Goal: Complete application form

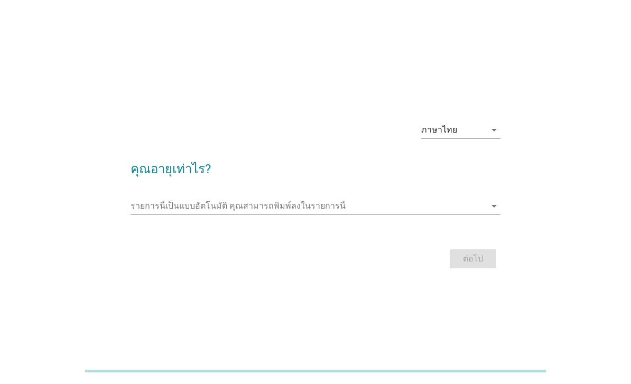
click at [365, 215] on input "รายการนี้เป็นแบบอัตโนมัติ คุณสามารถพิมพ์ลงในรายการนี้" at bounding box center [308, 206] width 355 height 17
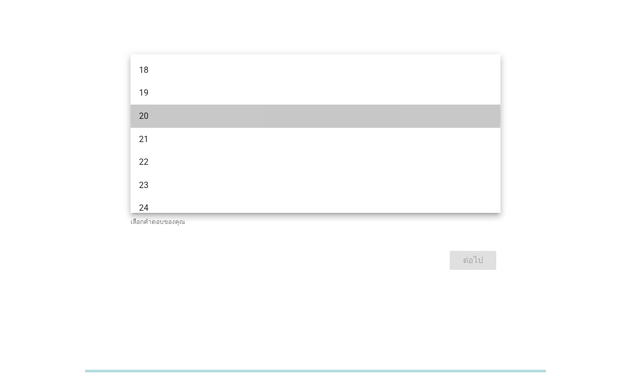
click at [167, 116] on div "20" at bounding box center [301, 116] width 324 height 13
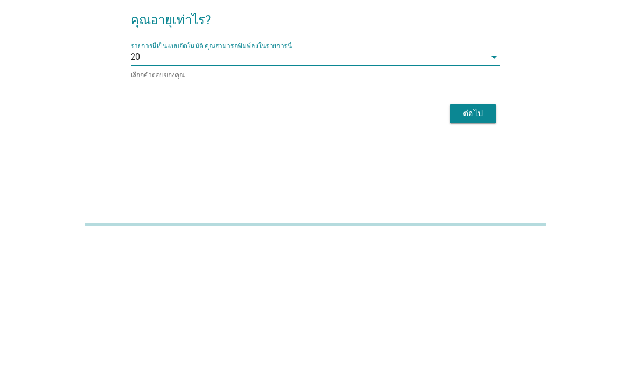
click at [469, 254] on div "ต่อไป" at bounding box center [473, 260] width 30 height 13
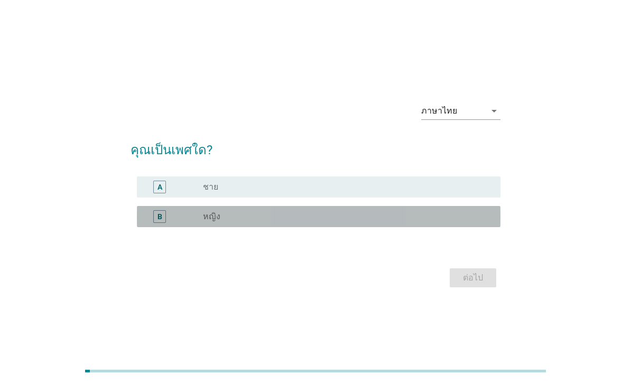
click at [159, 222] on div "B" at bounding box center [160, 216] width 5 height 11
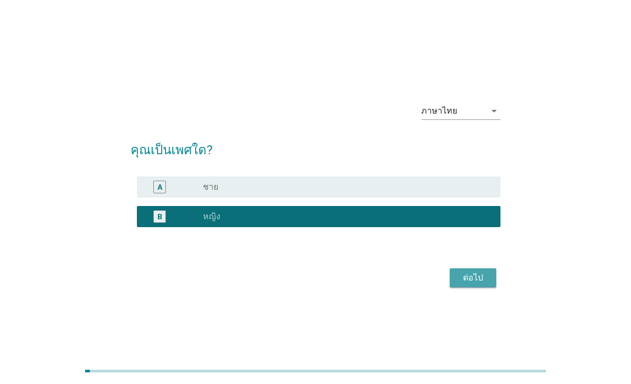
click at [469, 284] on div "ต่อไป" at bounding box center [473, 278] width 30 height 13
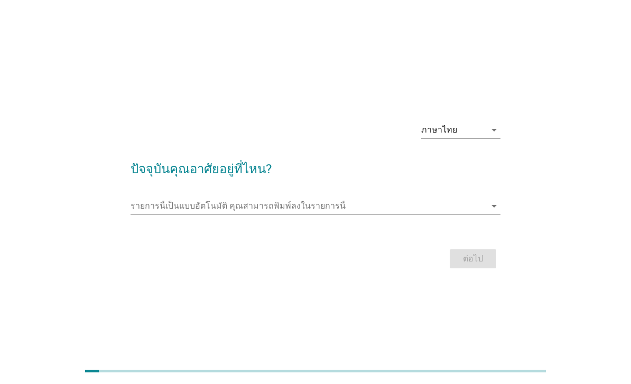
click at [466, 215] on input "รายการนี้เป็นแบบอัตโนมัติ คุณสามารถพิมพ์ลงในรายการนี้" at bounding box center [308, 206] width 355 height 17
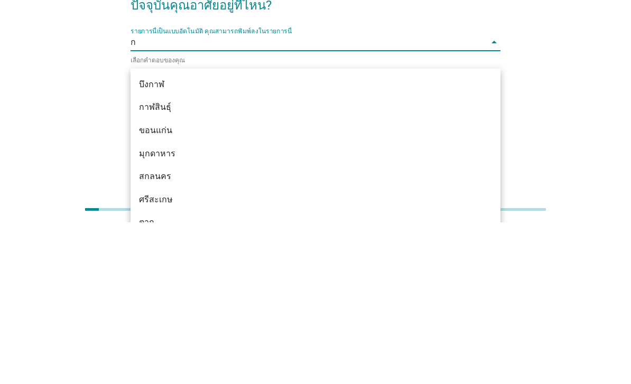
type input "กร"
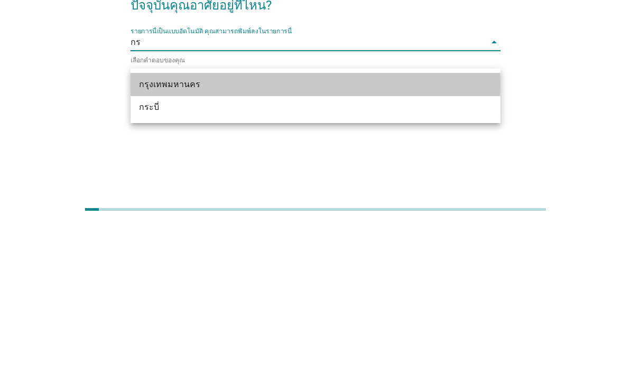
click at [316, 240] on div "กรุงเทพมหานคร" at bounding box center [301, 246] width 324 height 13
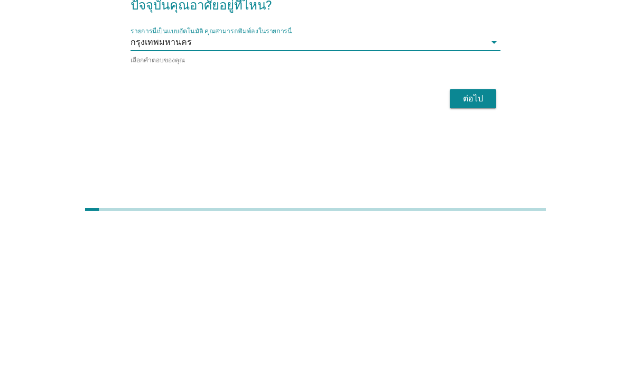
click at [475, 254] on div "ต่อไป" at bounding box center [473, 260] width 30 height 13
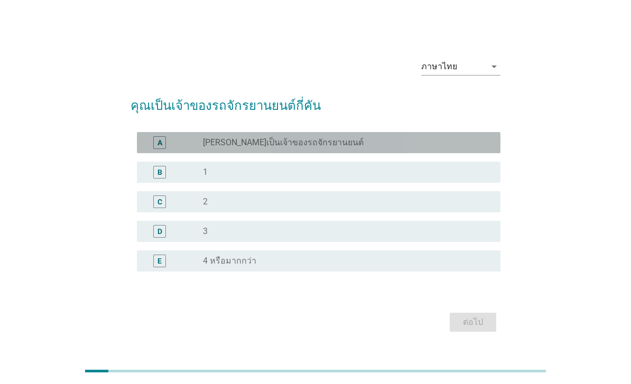
click at [156, 149] on div "A" at bounding box center [159, 142] width 13 height 13
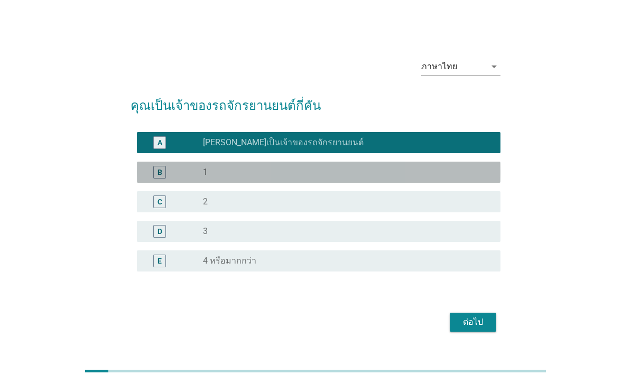
click at [166, 179] on div "B" at bounding box center [159, 172] width 13 height 13
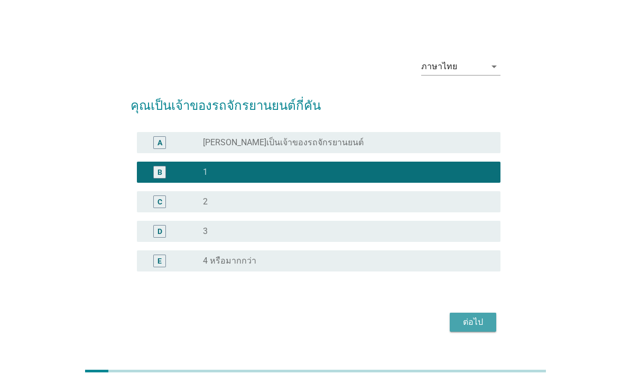
click at [475, 329] on div "ต่อไป" at bounding box center [473, 322] width 30 height 13
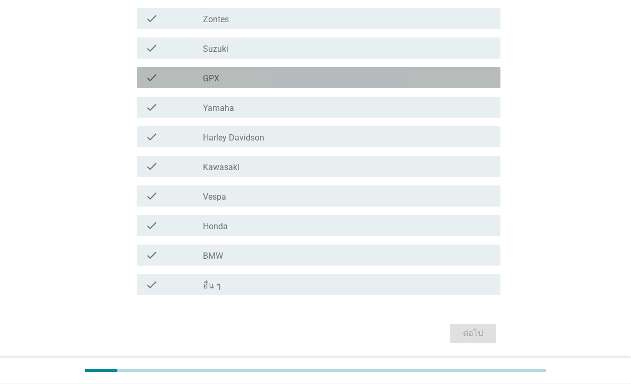
scroll to position [157, 0]
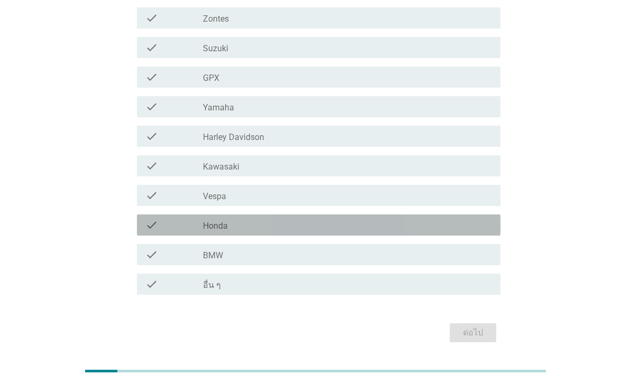
click at [155, 224] on icon "check" at bounding box center [151, 225] width 13 height 13
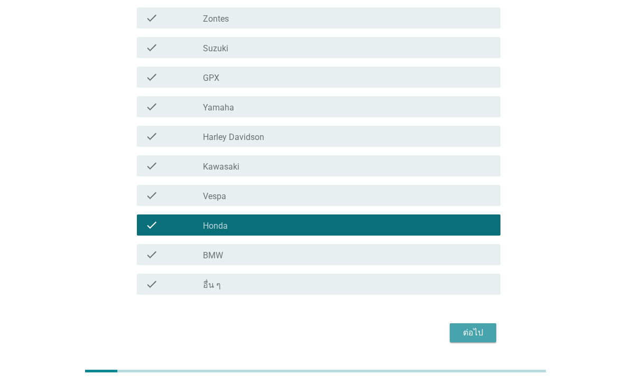
click at [480, 333] on div "ต่อไป" at bounding box center [473, 333] width 30 height 13
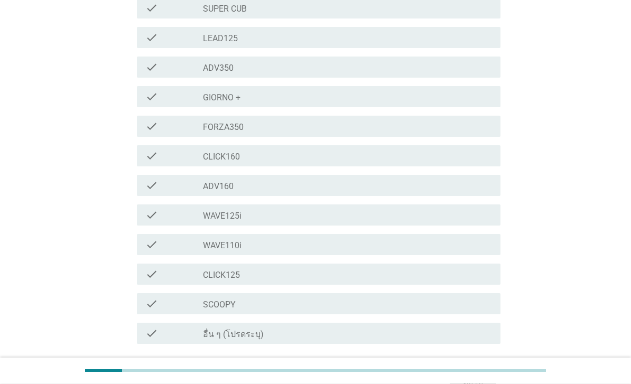
scroll to position [215, 0]
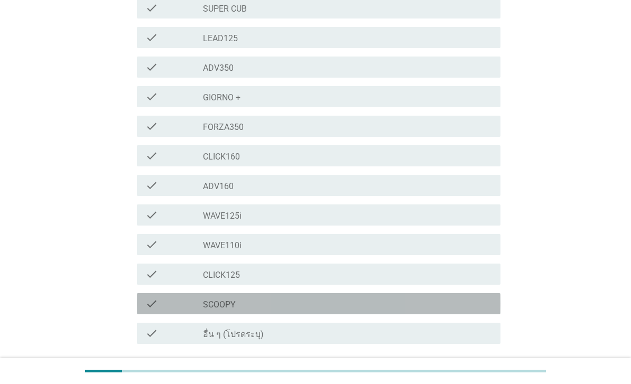
click at [191, 298] on div "check" at bounding box center [174, 304] width 58 height 13
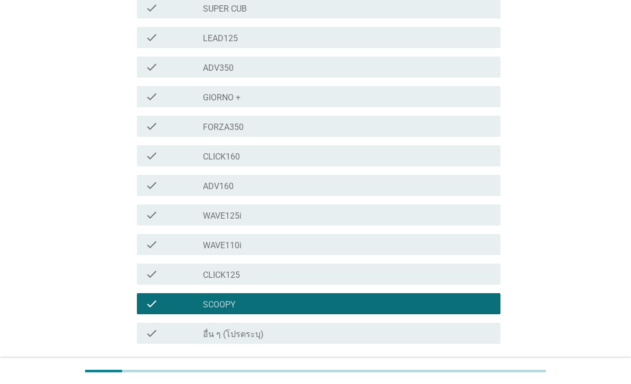
click at [478, 376] on div "ต่อไป" at bounding box center [473, 382] width 30 height 13
